Goal: Find specific page/section

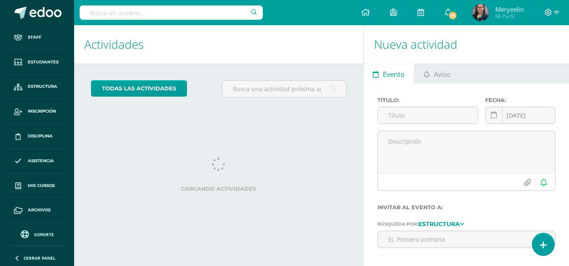
click at [186, 14] on input "text" at bounding box center [171, 12] width 183 height 14
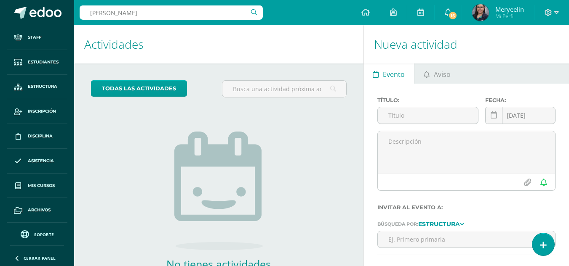
type input "[PERSON_NAME]"
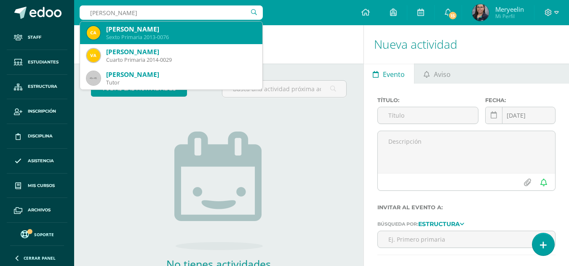
scroll to position [69, 0]
click at [173, 30] on div "[PERSON_NAME]" at bounding box center [180, 28] width 149 height 9
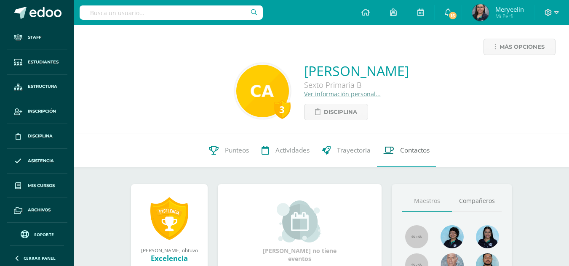
click at [421, 150] on span "Contactos" at bounding box center [414, 150] width 29 height 9
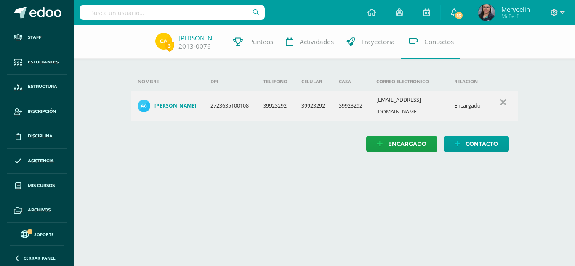
click at [322, 169] on html "Staff Estudiantes Estructura Inscripción Disciplina Asistencia Mis cursos Archi…" at bounding box center [287, 84] width 575 height 169
click at [268, 169] on html "Staff Estudiantes Estructura Inscripción Disciplina Asistencia Mis cursos Archi…" at bounding box center [287, 84] width 575 height 169
